Goal: Navigation & Orientation: Find specific page/section

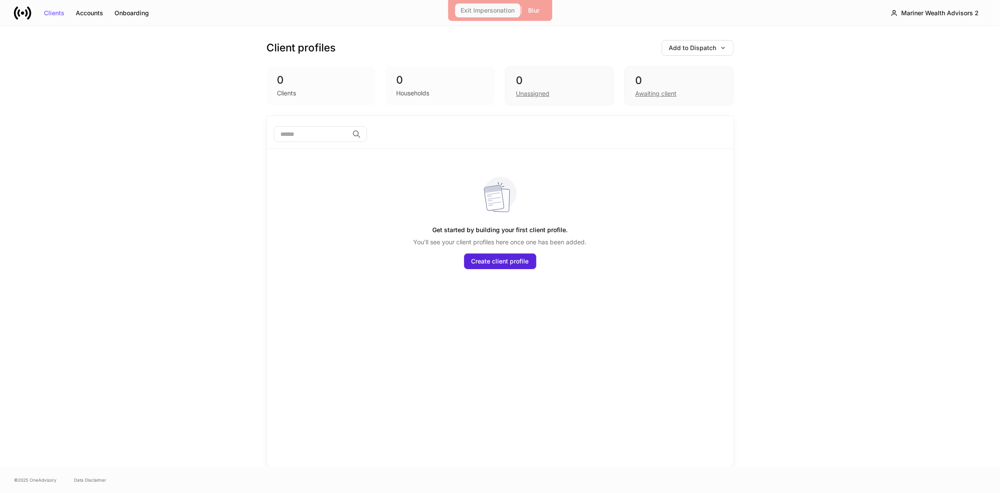
click at [483, 7] on div "Exit Impersonation" at bounding box center [487, 10] width 54 height 6
